Goal: Entertainment & Leisure: Consume media (video, audio)

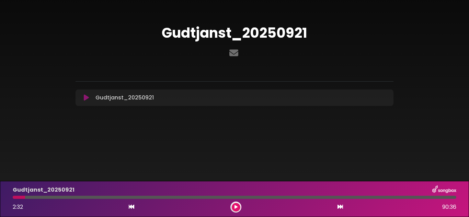
click at [238, 215] on div "Gudtjanst_[DATE] 2:32 90:36" at bounding box center [234, 199] width 469 height 36
click at [236, 212] on div at bounding box center [235, 207] width 11 height 11
click at [235, 208] on icon at bounding box center [236, 207] width 3 height 4
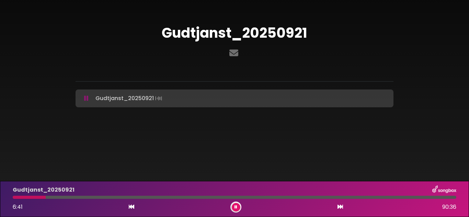
click at [238, 208] on button at bounding box center [236, 207] width 9 height 9
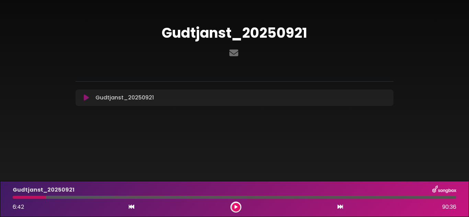
click at [235, 206] on icon at bounding box center [236, 207] width 3 height 4
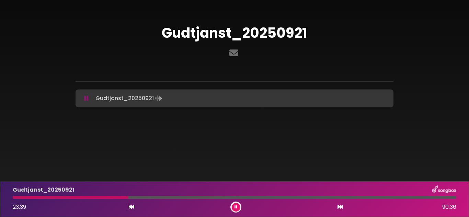
click at [133, 199] on div "Gudtjanst_[DATE] 23:39 90:36" at bounding box center [235, 199] width 452 height 27
click at [133, 199] on div "Gudtjanst_[DATE] 23:40 90:36" at bounding box center [235, 199] width 452 height 27
click at [161, 161] on body "× Gudtjanst_20250921" at bounding box center [234, 108] width 469 height 217
click at [138, 199] on div at bounding box center [235, 197] width 444 height 3
click at [134, 198] on div at bounding box center [75, 197] width 125 height 3
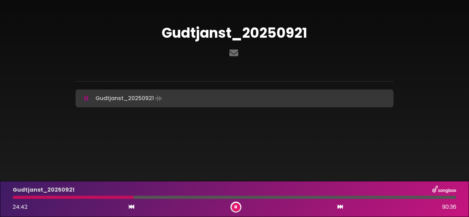
click at [134, 198] on div at bounding box center [73, 197] width 121 height 3
click at [238, 210] on button at bounding box center [236, 207] width 9 height 9
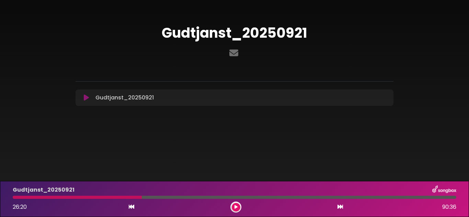
click at [238, 210] on button at bounding box center [236, 207] width 9 height 9
